Goal: Information Seeking & Learning: Learn about a topic

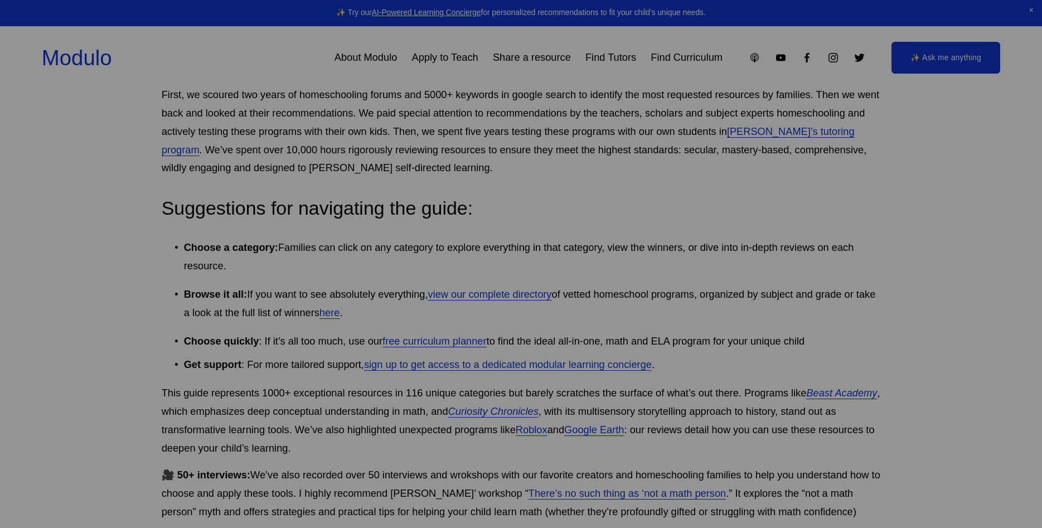
scroll to position [284, 0]
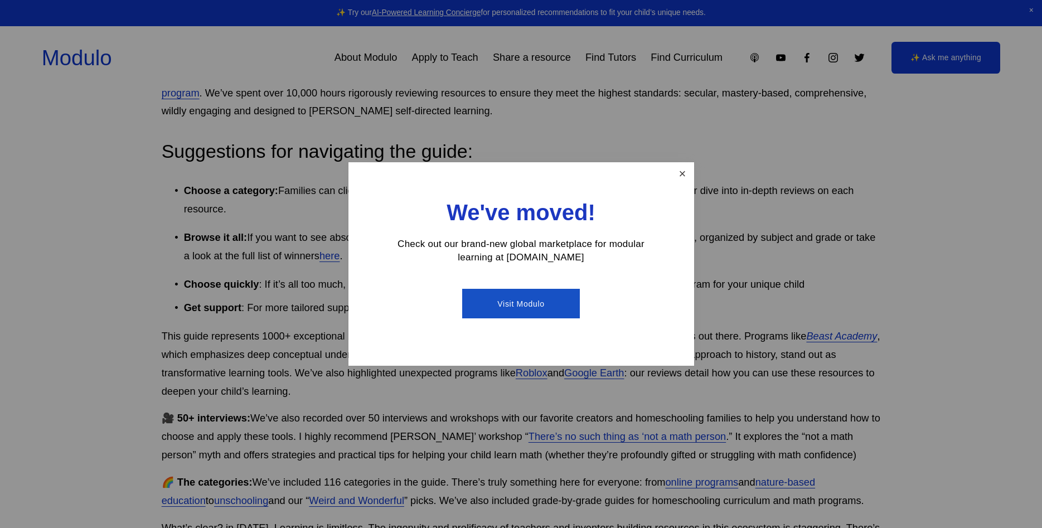
click at [690, 175] on link "Close" at bounding box center [682, 174] width 20 height 20
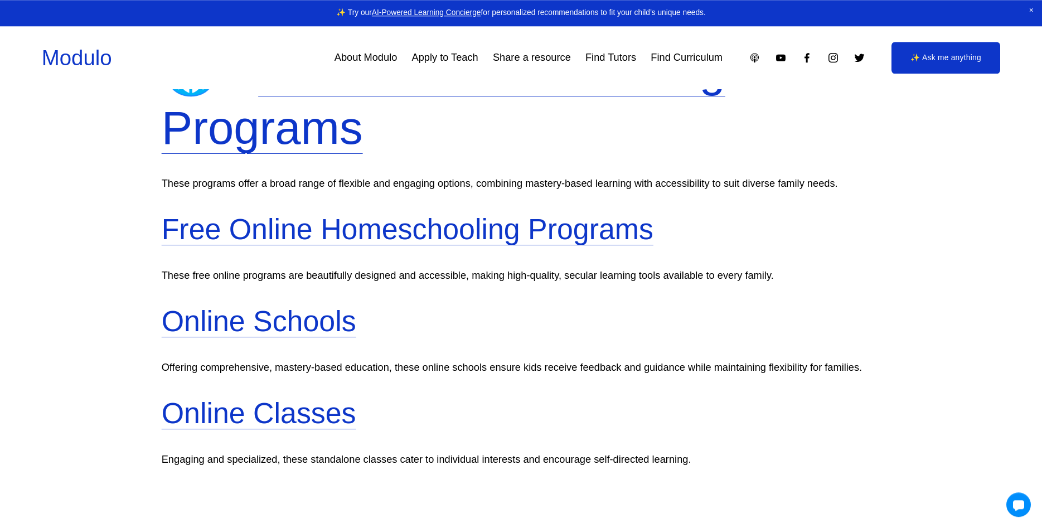
scroll to position [853, 0]
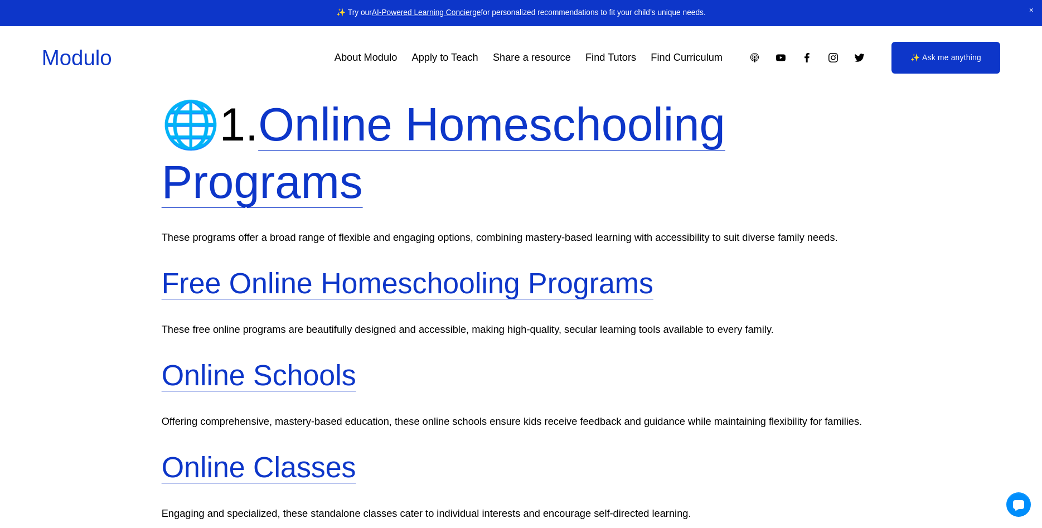
click at [333, 177] on link "Online Homeschooling Programs" at bounding box center [444, 153] width 564 height 109
click at [458, 278] on link "Free Online Homeschooling Programs" at bounding box center [408, 283] width 492 height 32
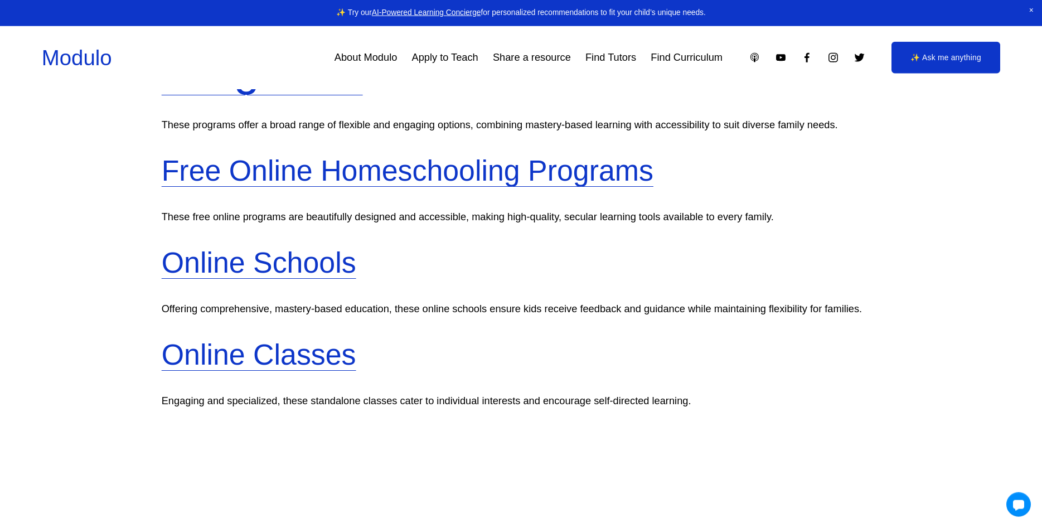
scroll to position [967, 0]
click at [343, 274] on link "Online Schools" at bounding box center [259, 261] width 195 height 32
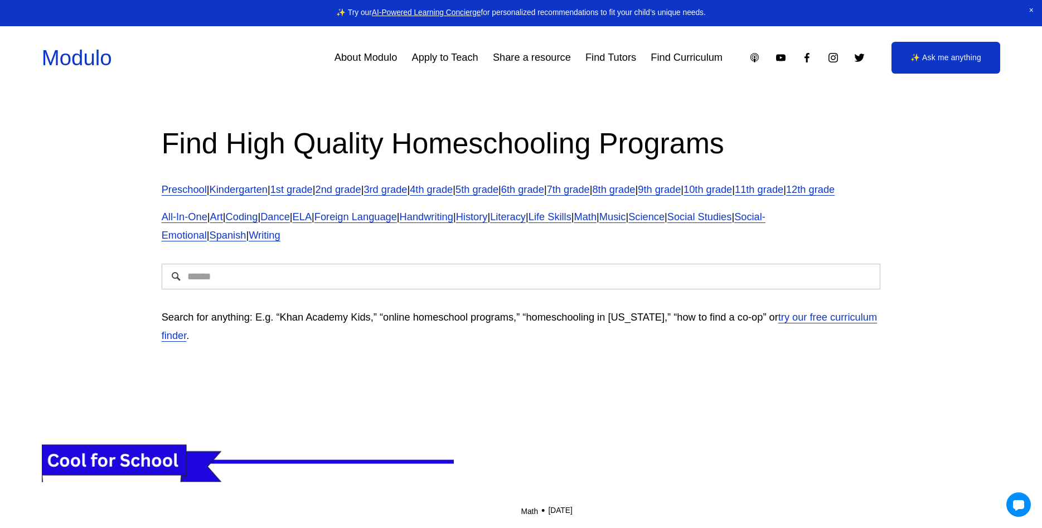
click at [258, 187] on link "Kindergarten" at bounding box center [239, 189] width 58 height 12
click at [198, 222] on span "All-In-One" at bounding box center [185, 217] width 46 height 12
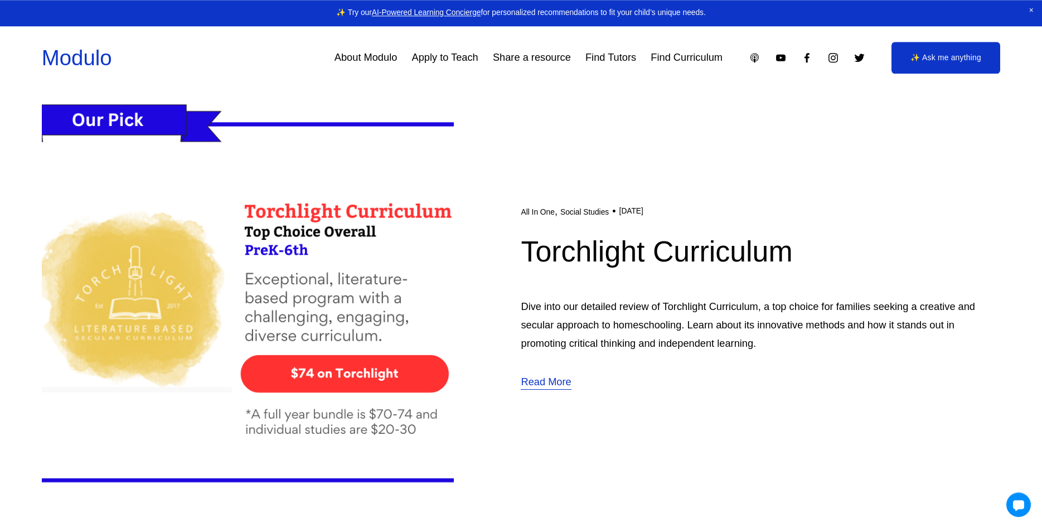
scroll to position [796, 0]
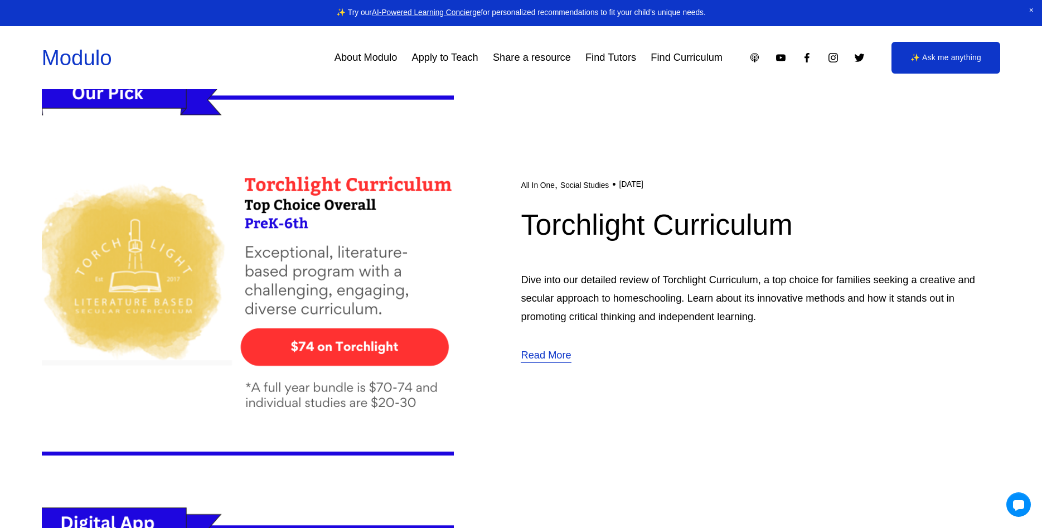
click at [545, 352] on link "Read More" at bounding box center [546, 355] width 50 height 19
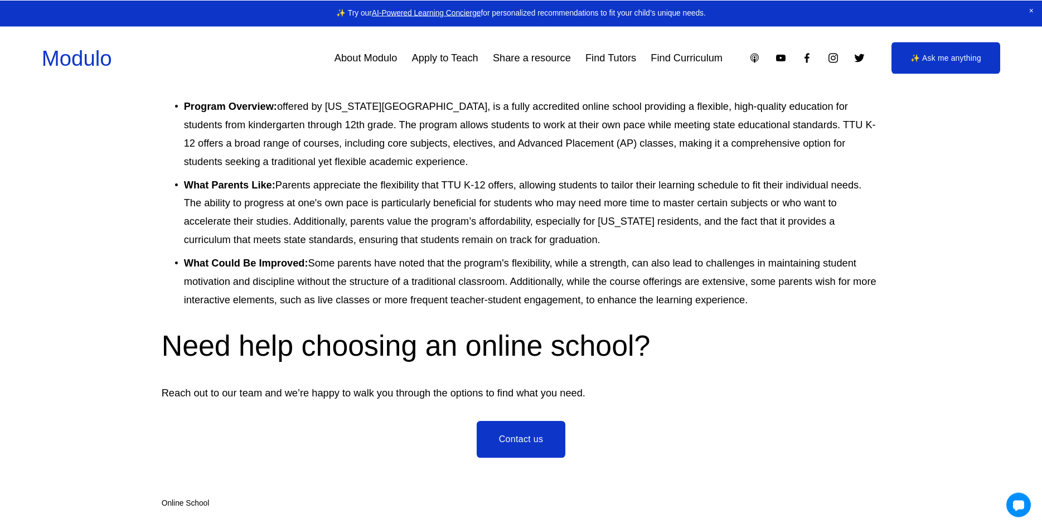
scroll to position [6882, 0]
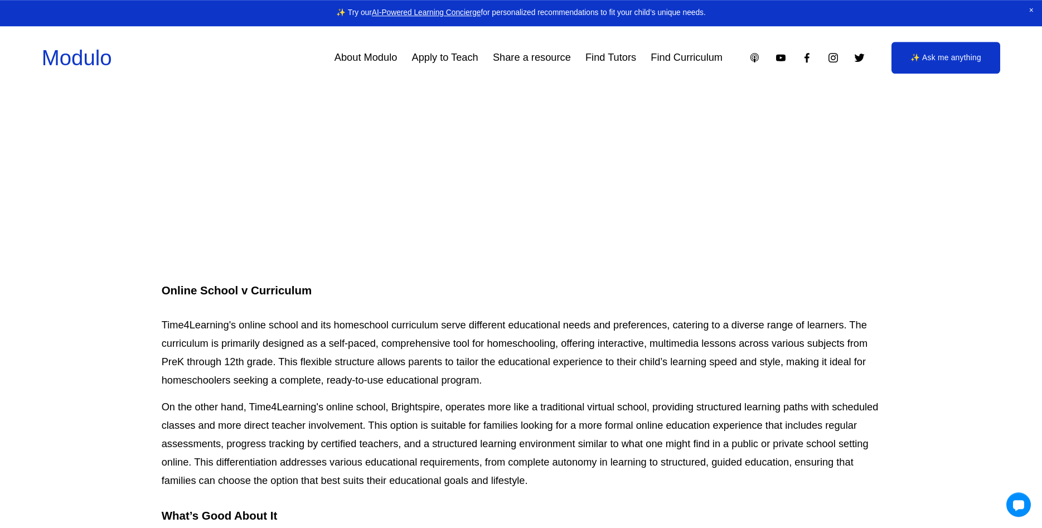
scroll to position [2104, 0]
